Goal: Task Accomplishment & Management: Use online tool/utility

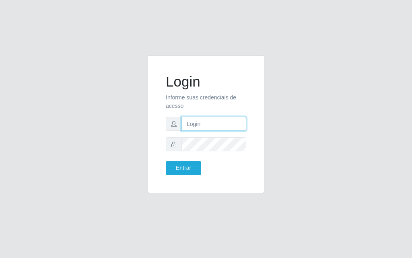
click at [201, 123] on input "text" at bounding box center [214, 124] width 65 height 14
type input "[PERSON_NAME]"
click at [214, 128] on input "[PERSON_NAME]" at bounding box center [214, 124] width 65 height 14
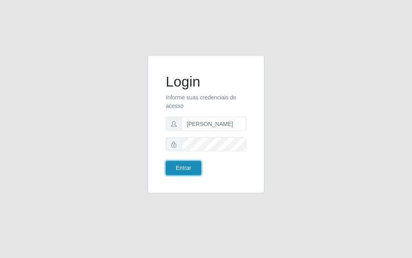
click at [187, 166] on button "Entrar" at bounding box center [183, 168] width 35 height 14
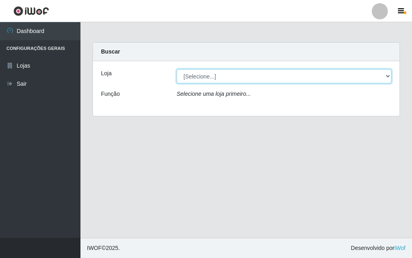
click at [277, 77] on select "[Selecione...] Divino Fogão - [GEOGRAPHIC_DATA]" at bounding box center [284, 76] width 215 height 14
select select "499"
click at [177, 69] on select "[Selecione...] Divino Fogão - [GEOGRAPHIC_DATA]" at bounding box center [284, 76] width 215 height 14
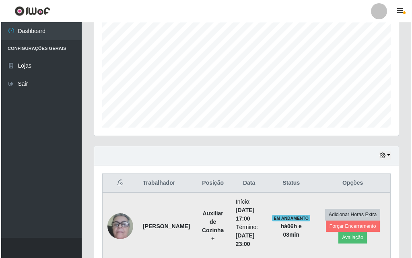
scroll to position [201, 0]
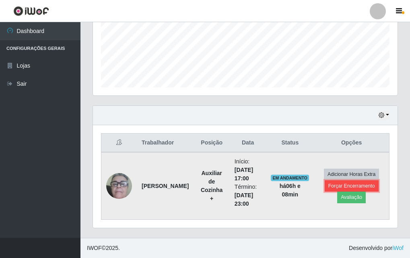
click at [354, 186] on button "Forçar Encerramento" at bounding box center [352, 185] width 54 height 11
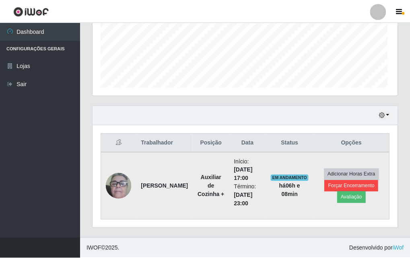
scroll to position [167, 301]
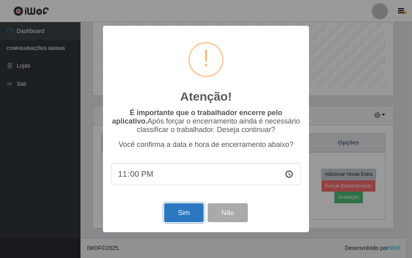
click at [177, 213] on button "Sim" at bounding box center [183, 212] width 39 height 19
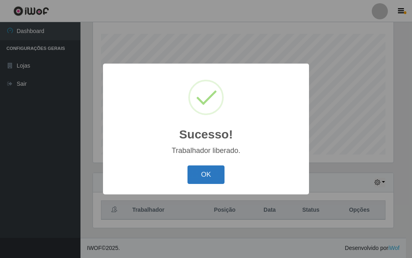
click at [207, 174] on button "OK" at bounding box center [206, 175] width 37 height 19
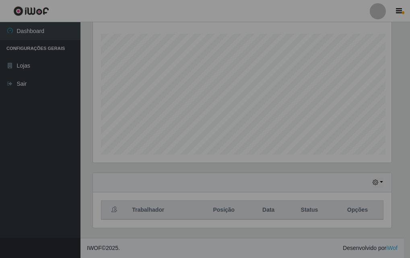
scroll to position [167, 305]
